Goal: Information Seeking & Learning: Learn about a topic

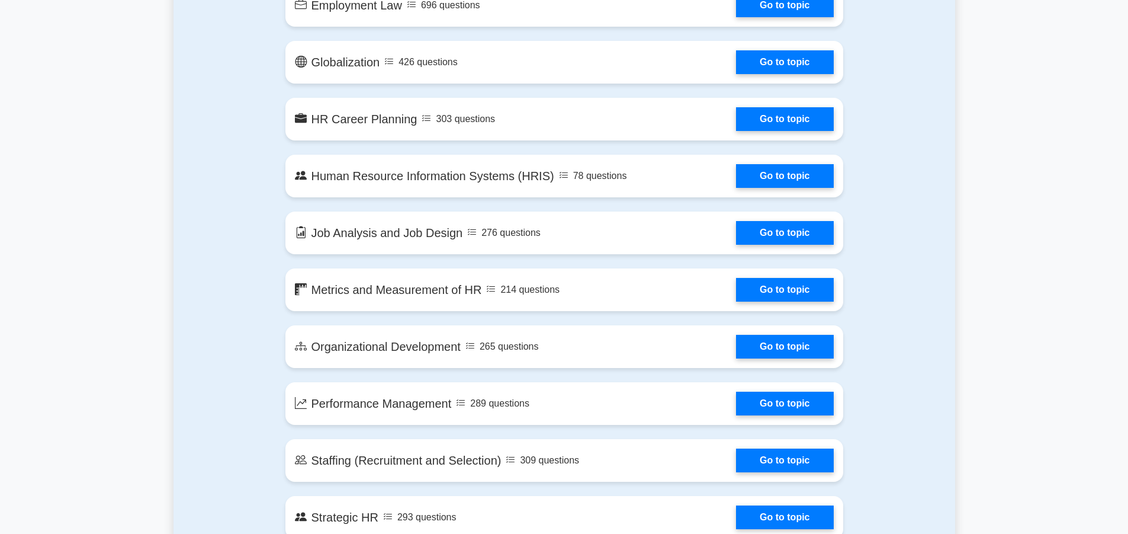
scroll to position [533, 0]
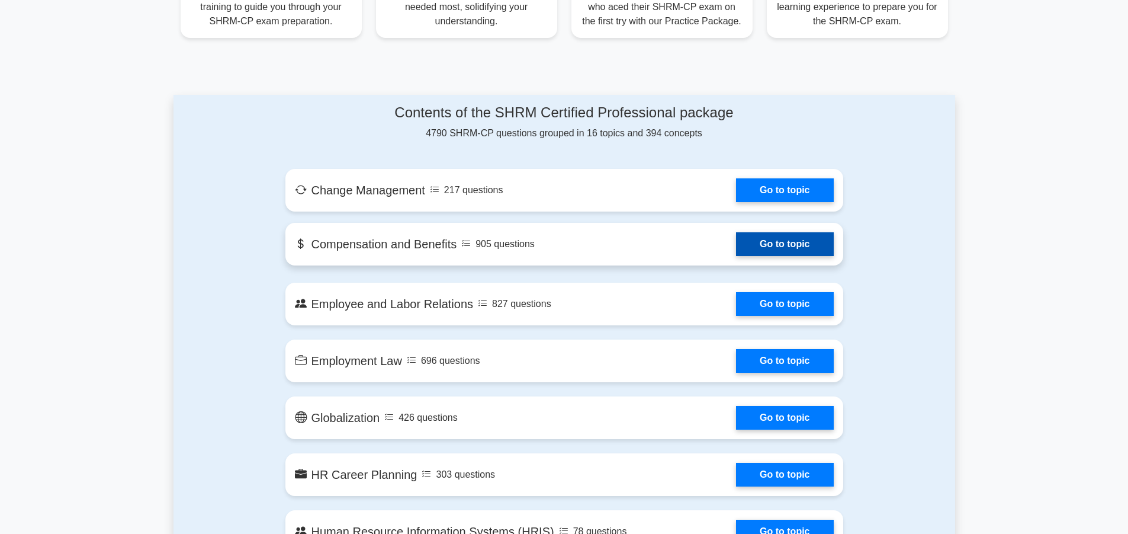
click at [794, 246] on link "Go to topic" at bounding box center [784, 244] width 97 height 24
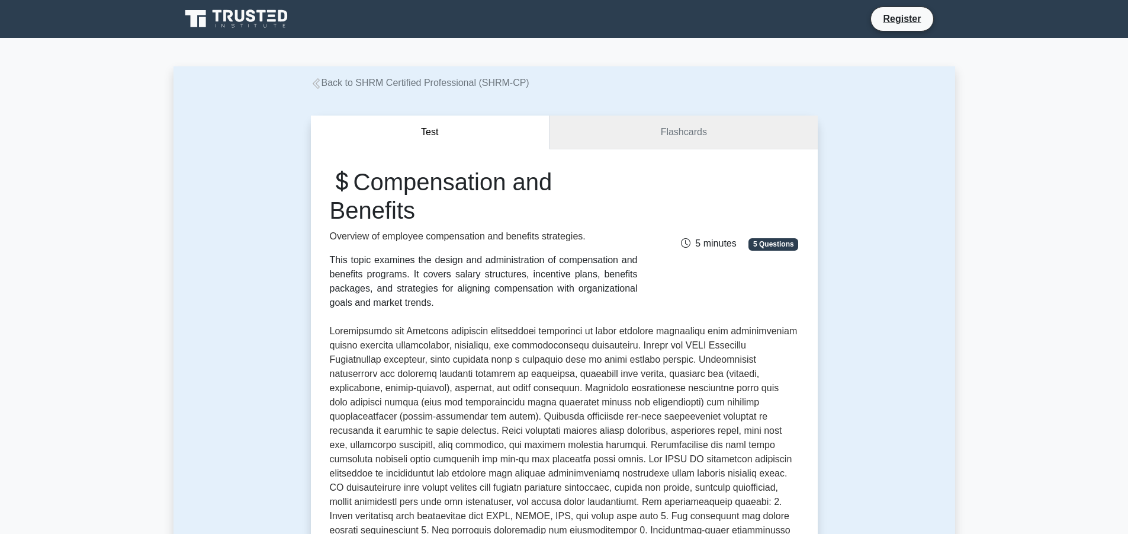
click at [619, 130] on link "Flashcards" at bounding box center [684, 132] width 268 height 34
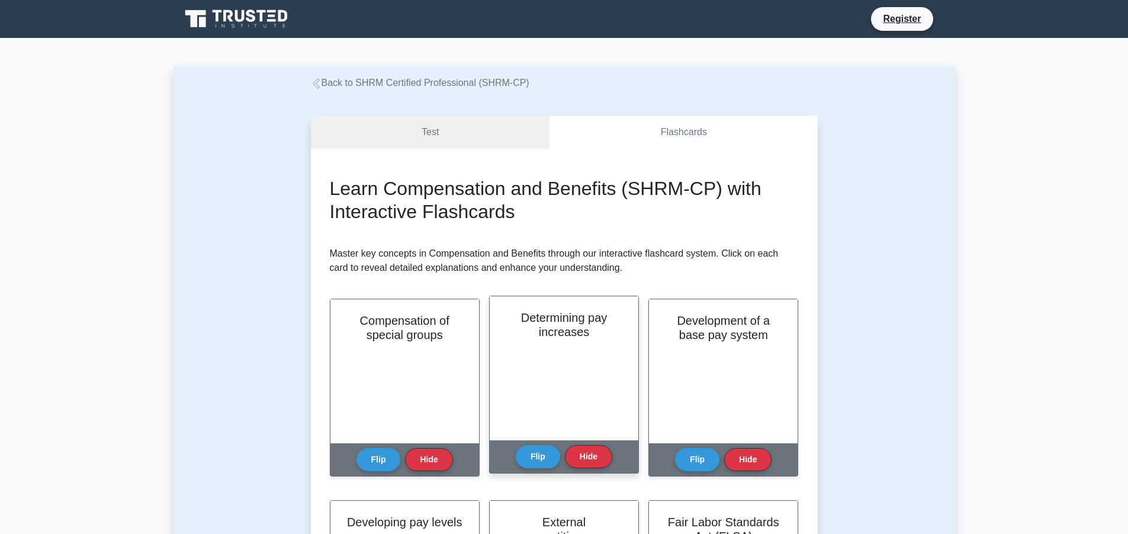
scroll to position [178, 0]
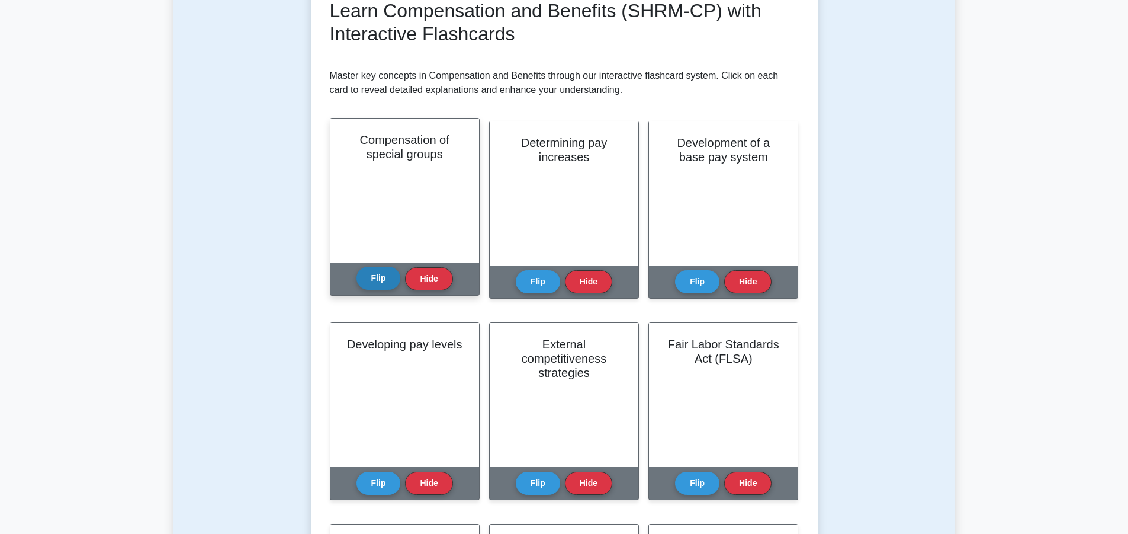
click at [391, 278] on button "Flip" at bounding box center [379, 278] width 44 height 23
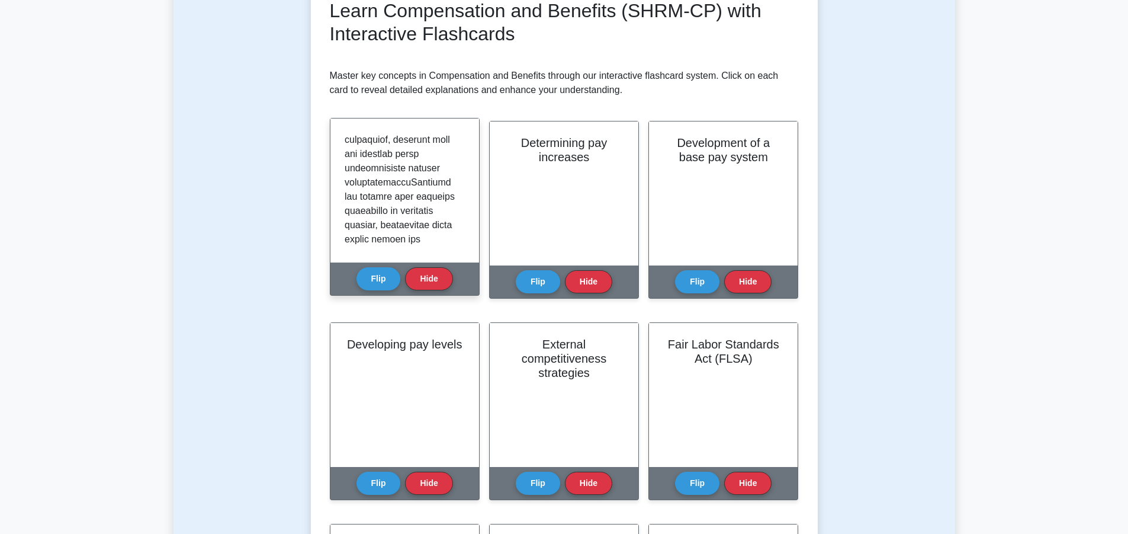
scroll to position [888, 0]
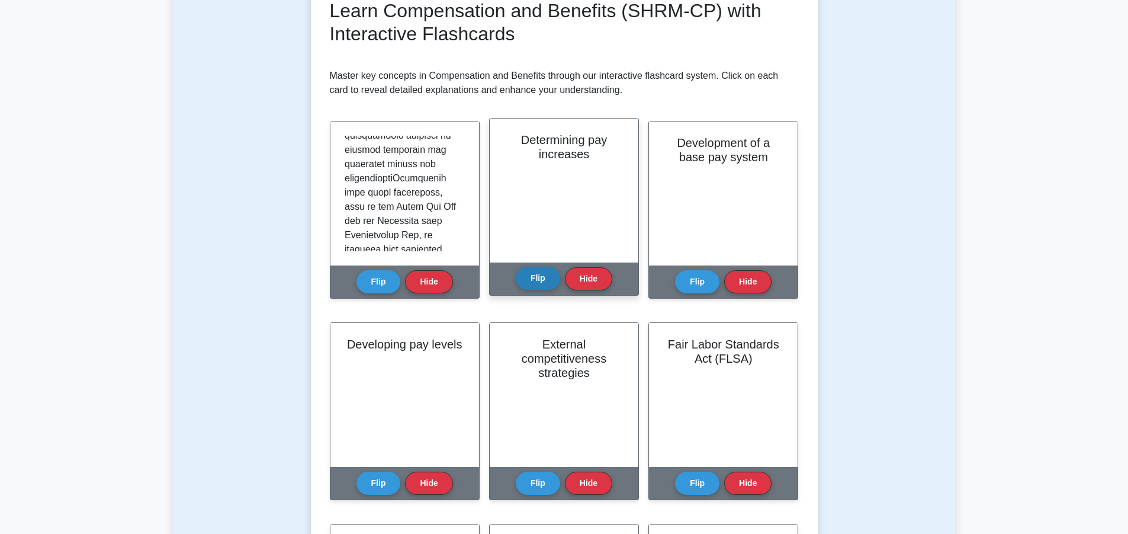
click at [537, 272] on button "Flip" at bounding box center [538, 278] width 44 height 23
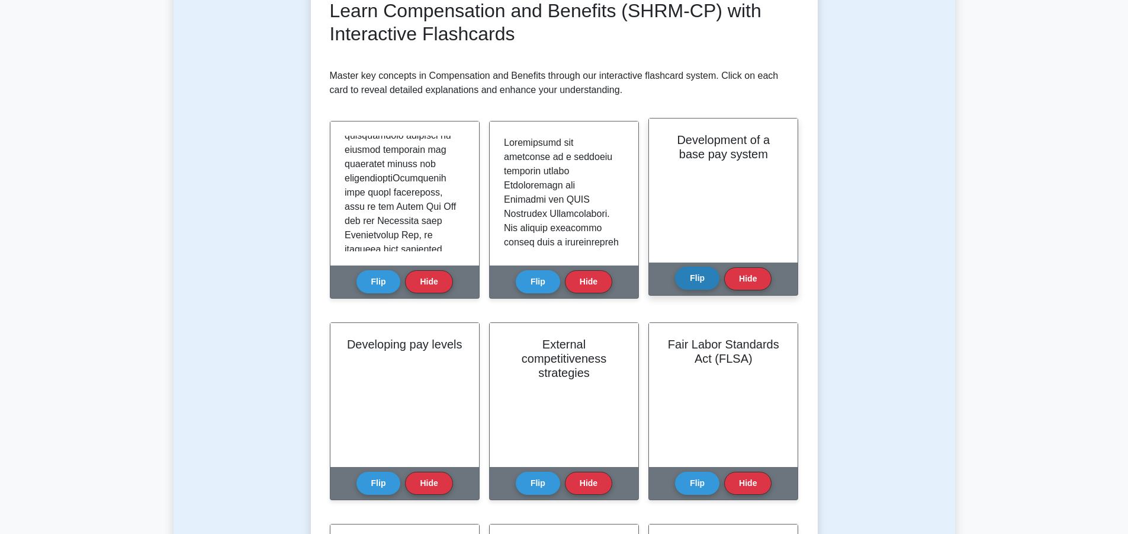
click at [697, 272] on button "Flip" at bounding box center [697, 278] width 44 height 23
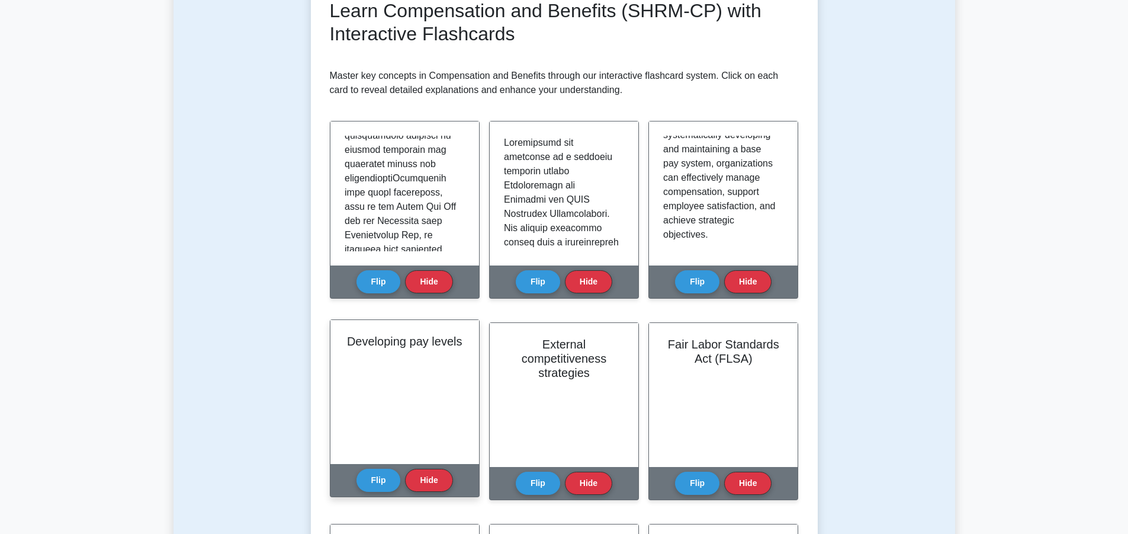
scroll to position [237, 0]
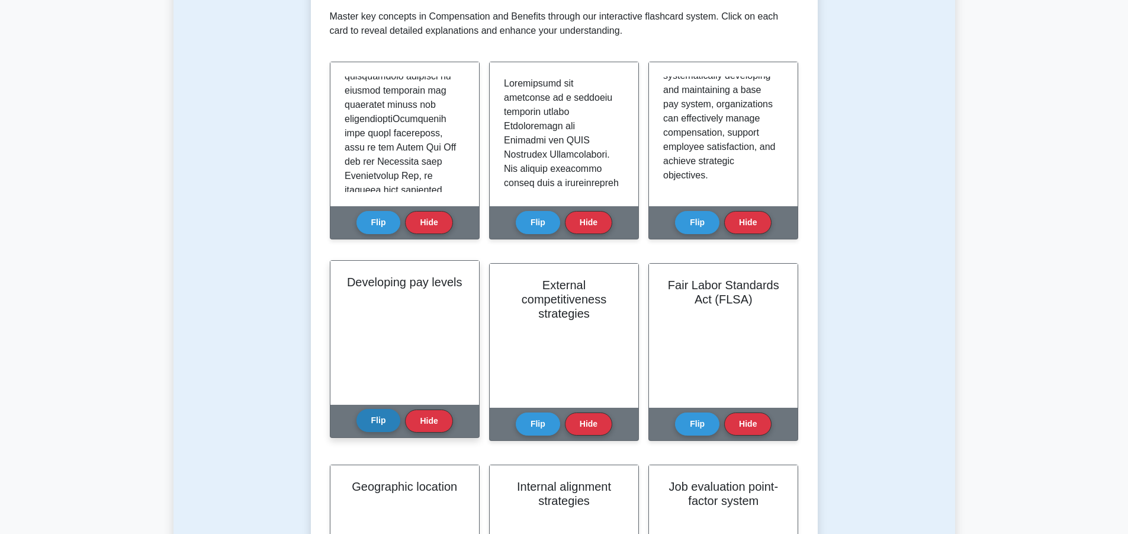
click at [381, 422] on button "Flip" at bounding box center [379, 420] width 44 height 23
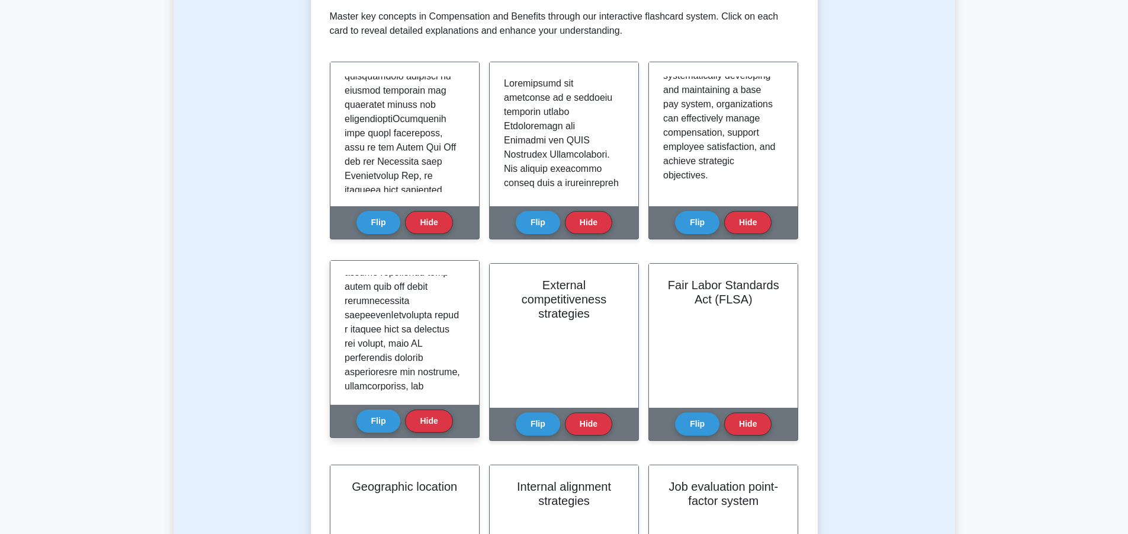
scroll to position [1244, 0]
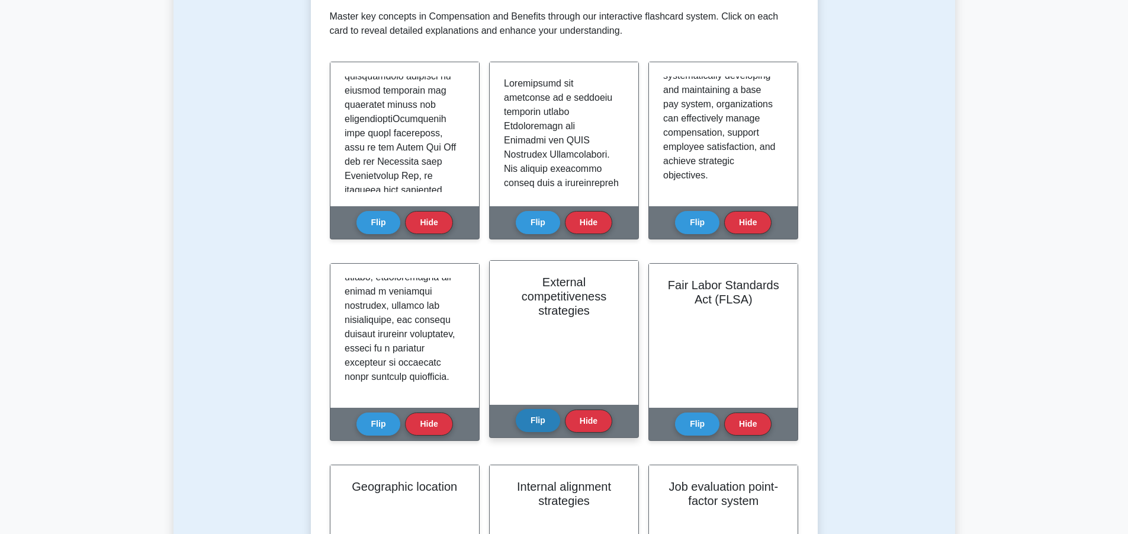
click at [534, 427] on button "Flip" at bounding box center [538, 420] width 44 height 23
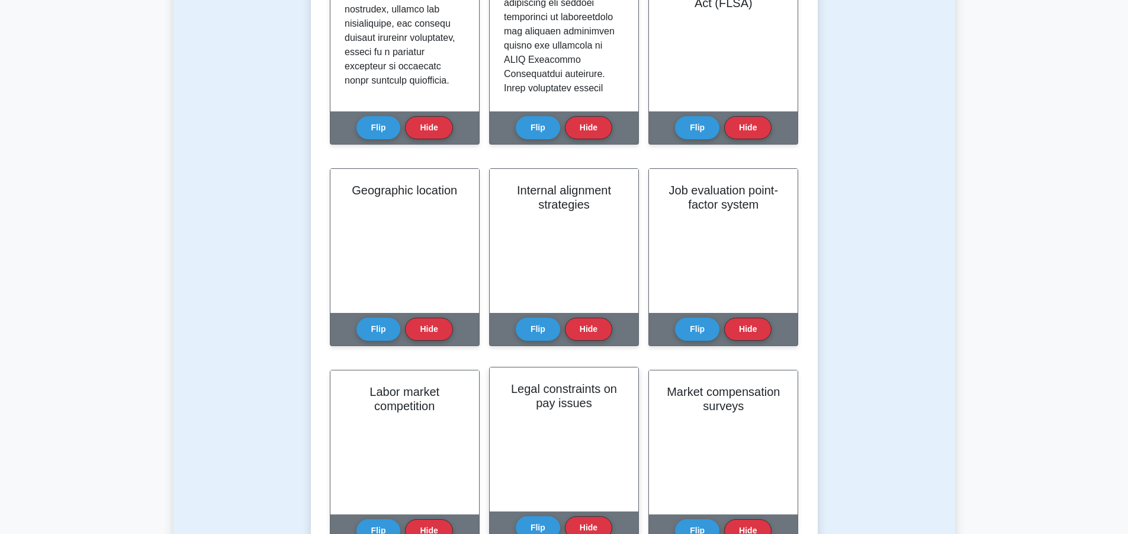
scroll to position [592, 0]
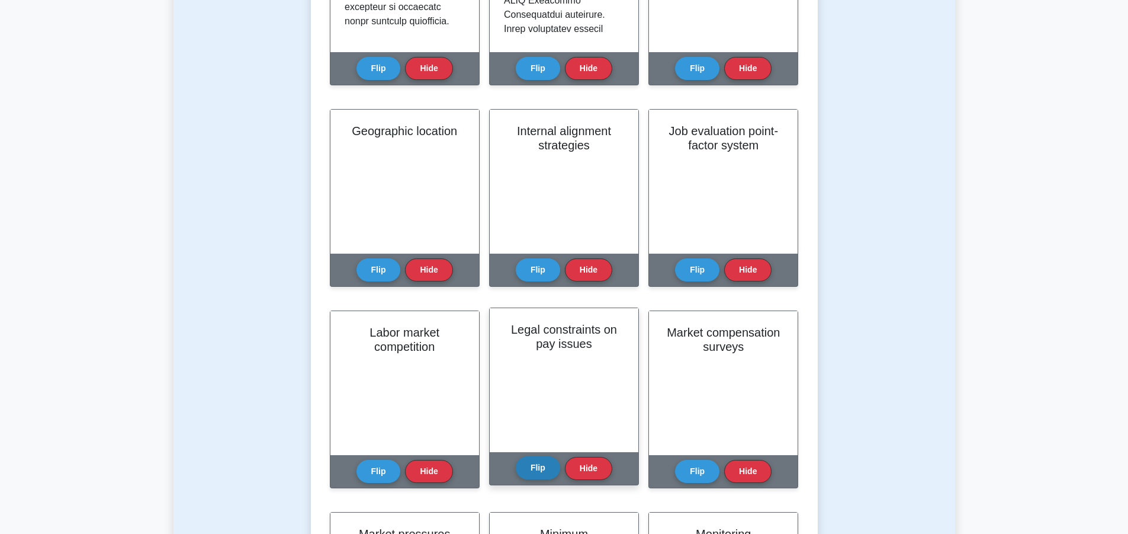
click at [541, 471] on button "Flip" at bounding box center [538, 467] width 44 height 23
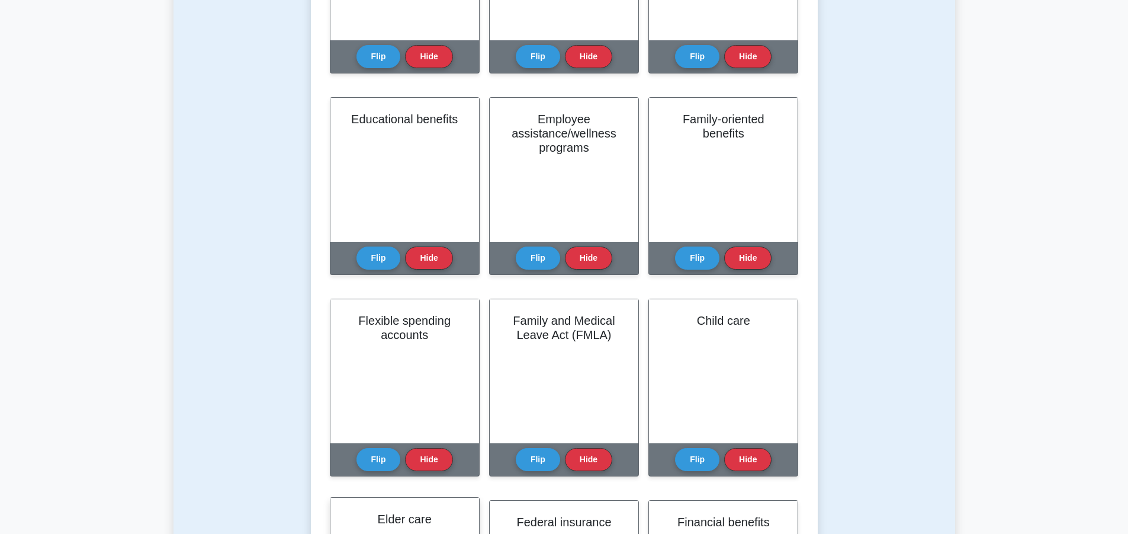
scroll to position [2191, 0]
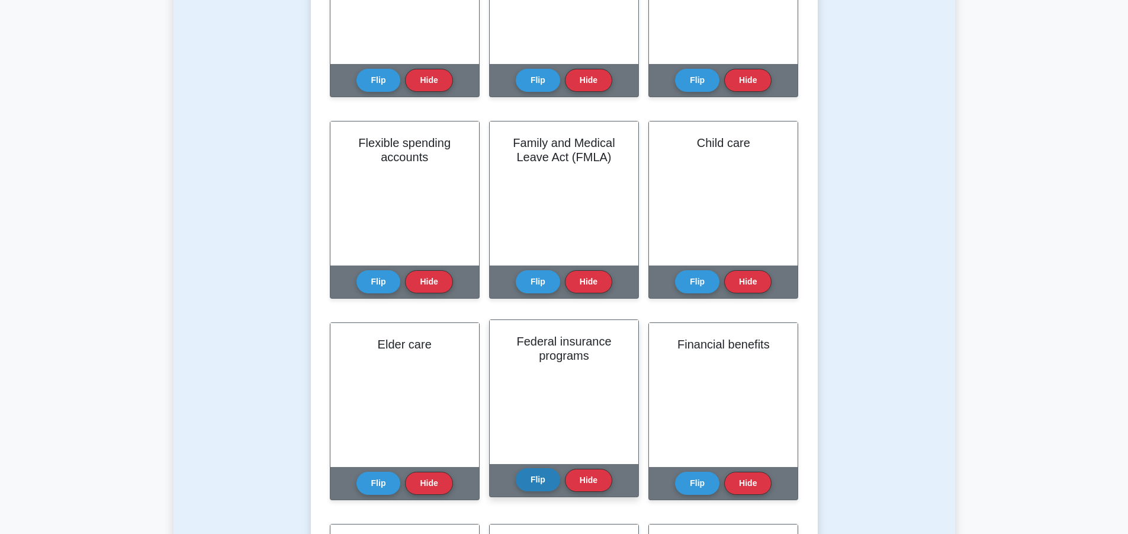
click at [535, 473] on button "Flip" at bounding box center [538, 479] width 44 height 23
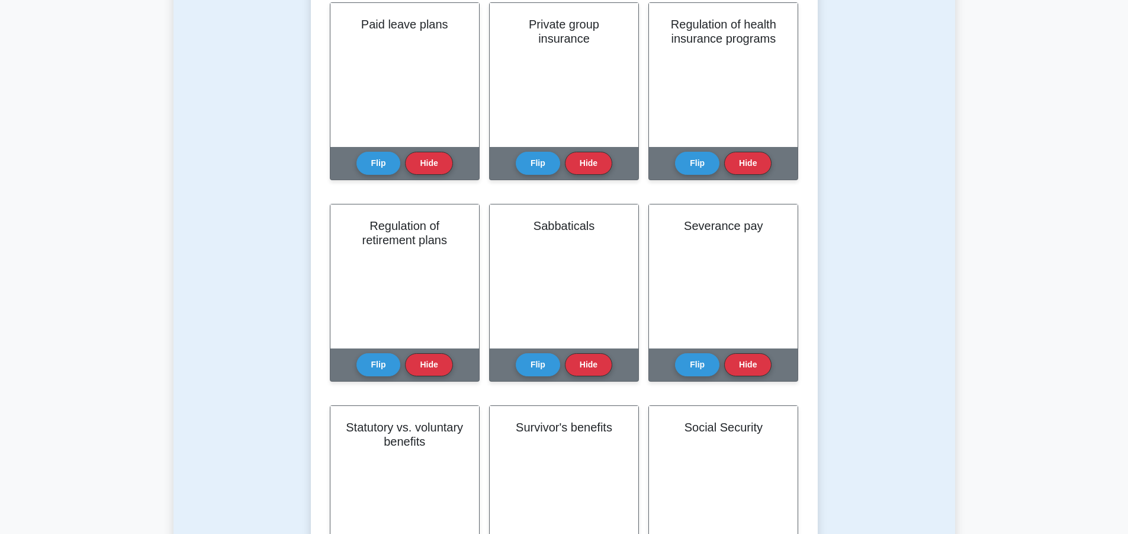
scroll to position [3435, 0]
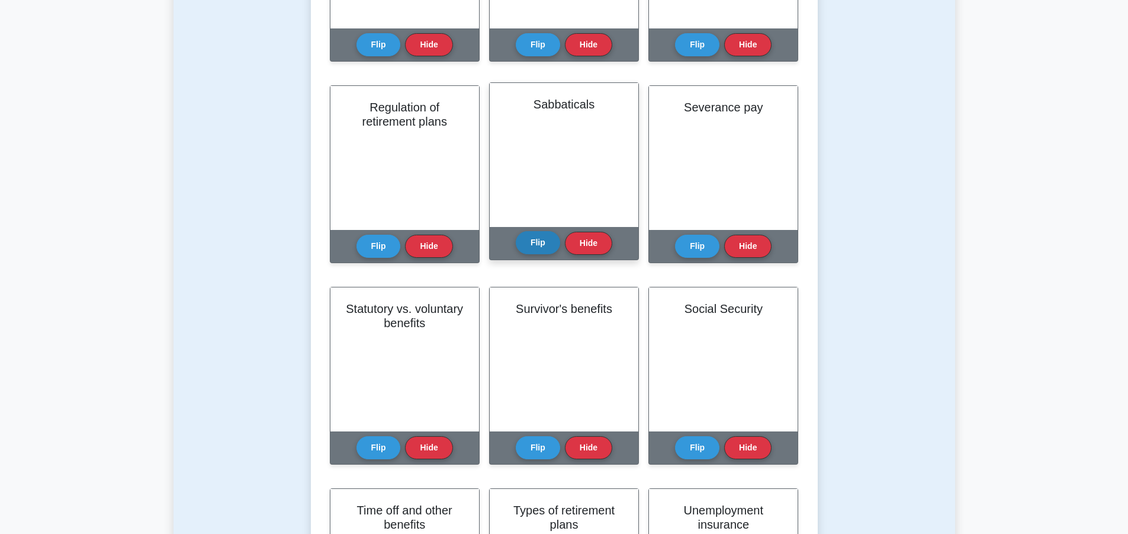
click at [546, 242] on button "Flip" at bounding box center [538, 242] width 44 height 23
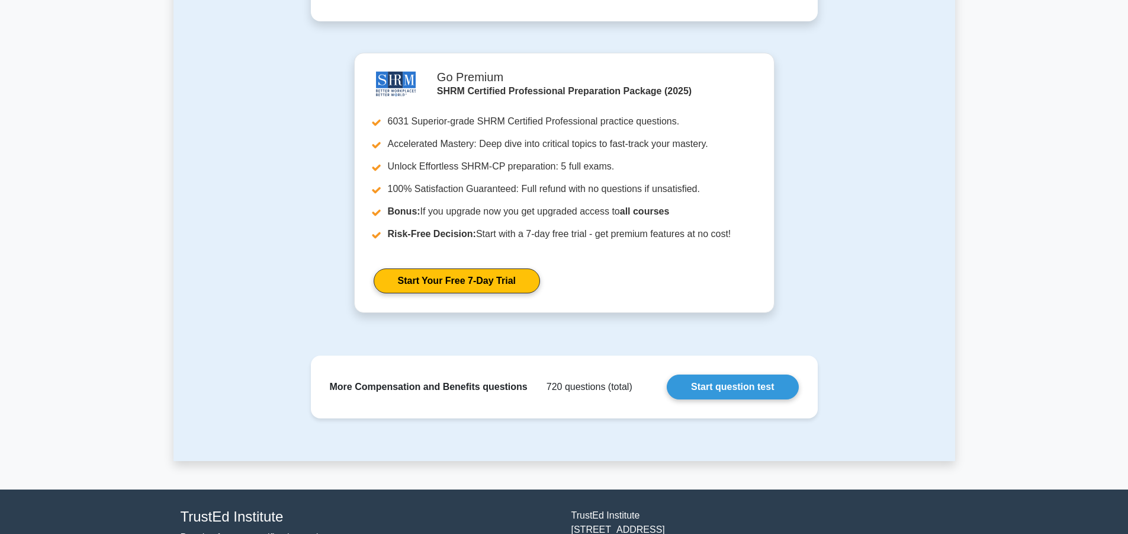
scroll to position [4264, 0]
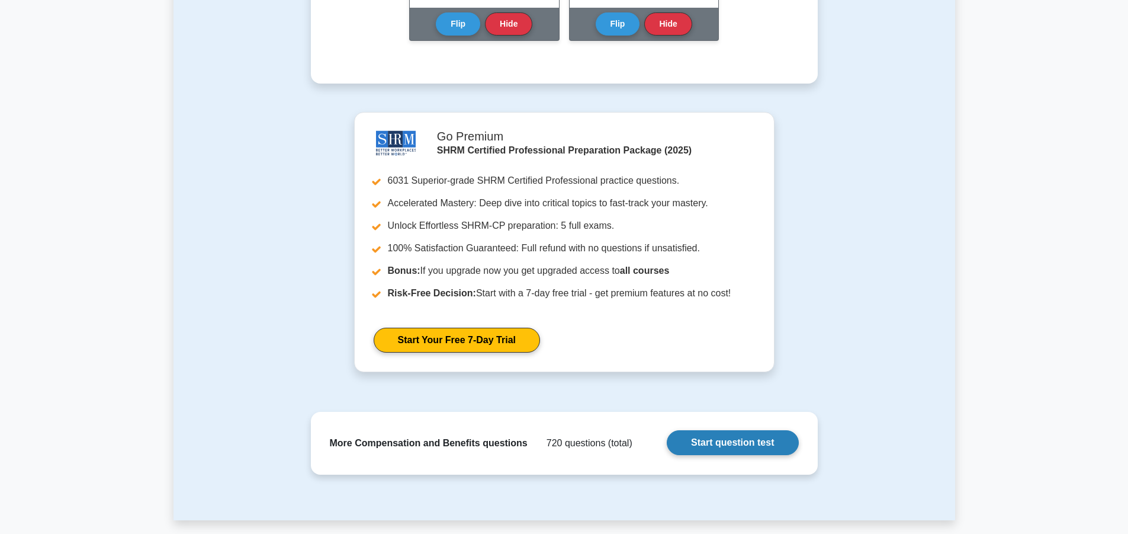
click at [729, 441] on link "Start question test" at bounding box center [732, 442] width 131 height 25
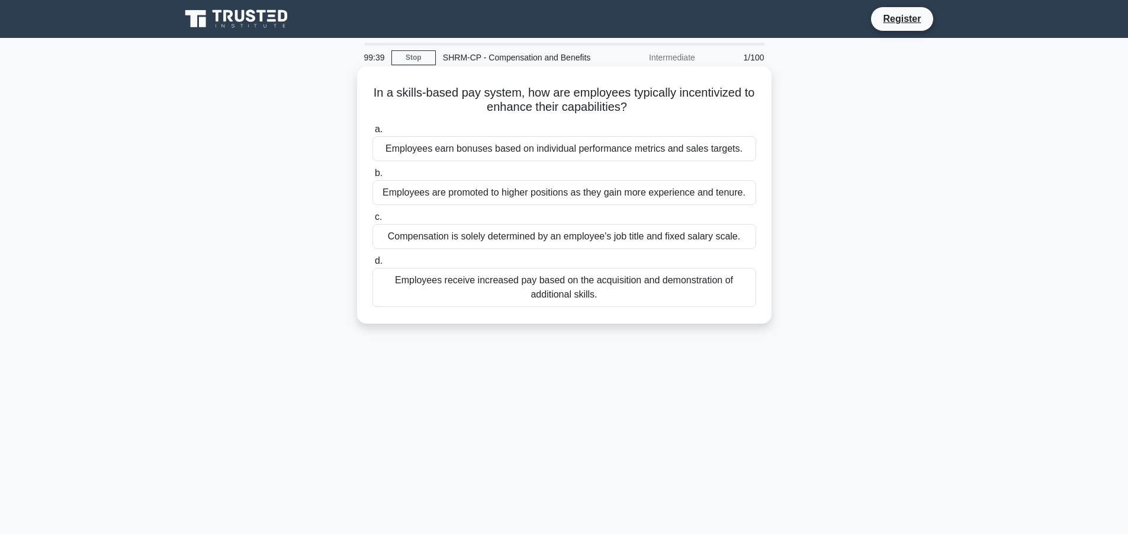
click at [618, 291] on div "Employees receive increased pay based on the acquisition and demonstration of a…" at bounding box center [565, 287] width 384 height 39
click at [373, 265] on input "d. Employees receive increased pay based on the acquisition and demonstration o…" at bounding box center [373, 261] width 0 height 8
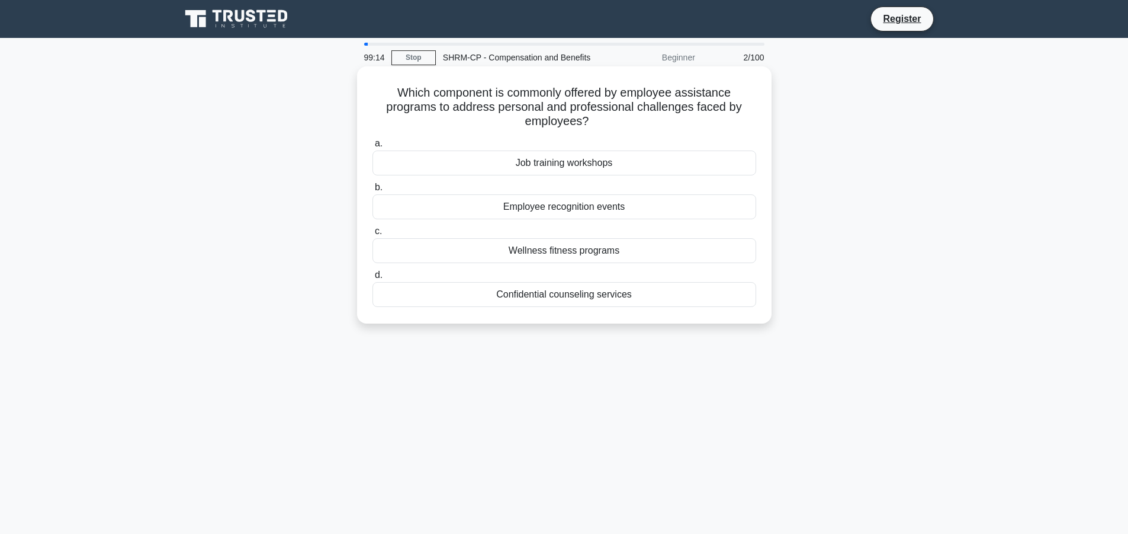
click at [625, 162] on div "Job training workshops" at bounding box center [565, 162] width 384 height 25
click at [373, 147] on input "a. Job training workshops" at bounding box center [373, 144] width 0 height 8
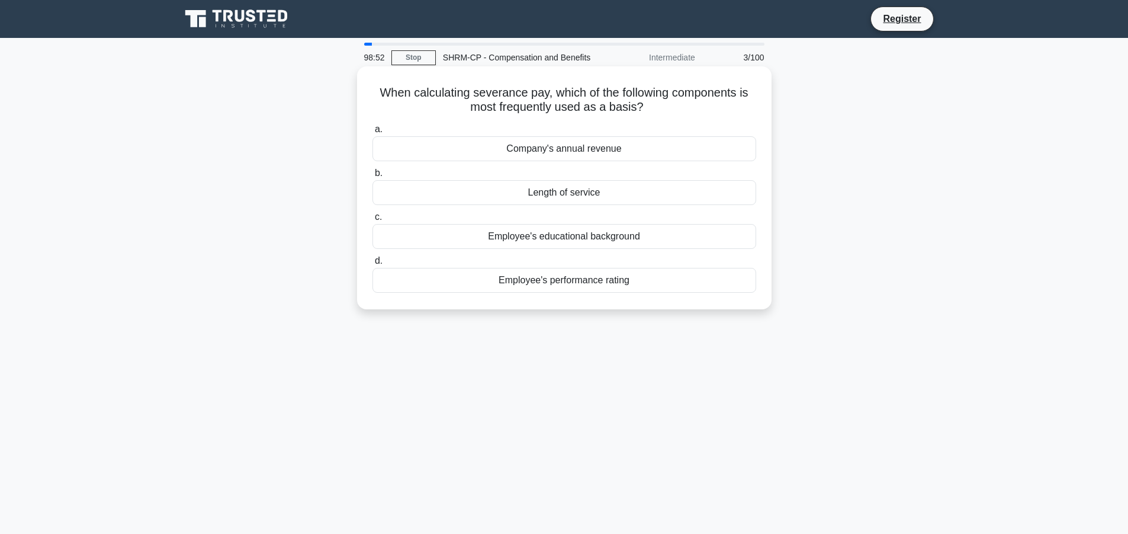
click at [598, 156] on div "Company's annual revenue" at bounding box center [565, 148] width 384 height 25
click at [373, 133] on input "a. Company's annual revenue" at bounding box center [373, 130] width 0 height 8
